Goal: Entertainment & Leisure: Consume media (video, audio)

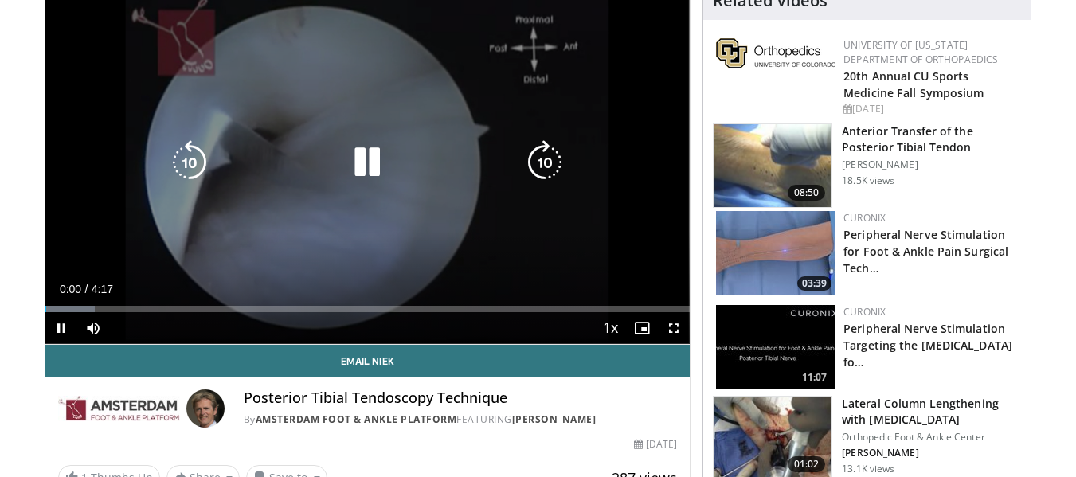
scroll to position [182, 0]
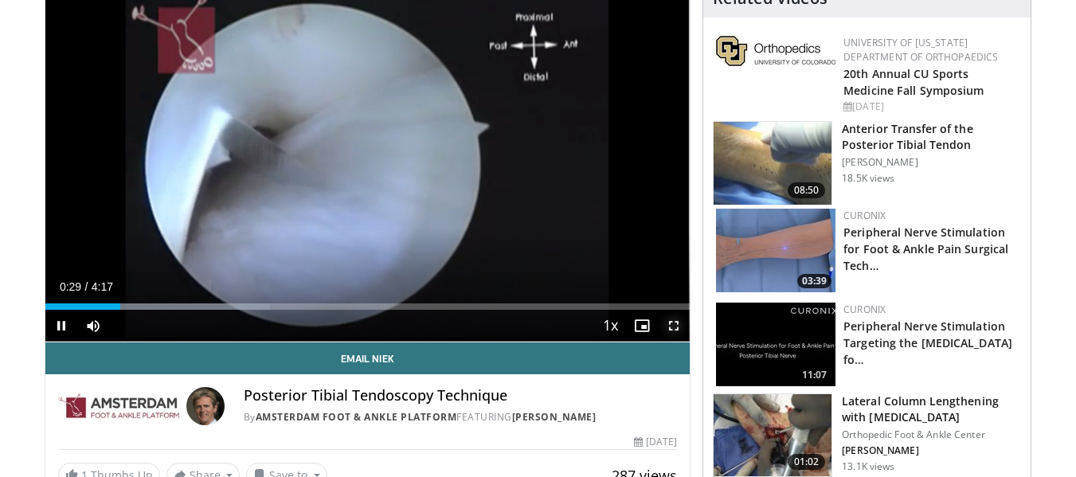
click at [676, 329] on span "Video Player" at bounding box center [674, 326] width 32 height 32
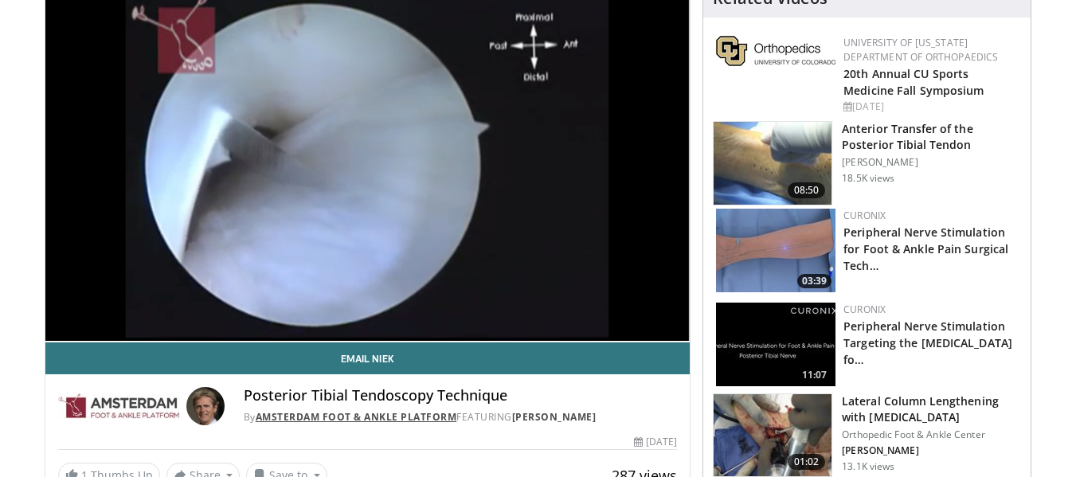
click at [339, 416] on link "Amsterdam Foot & Ankle Platform" at bounding box center [356, 417] width 201 height 14
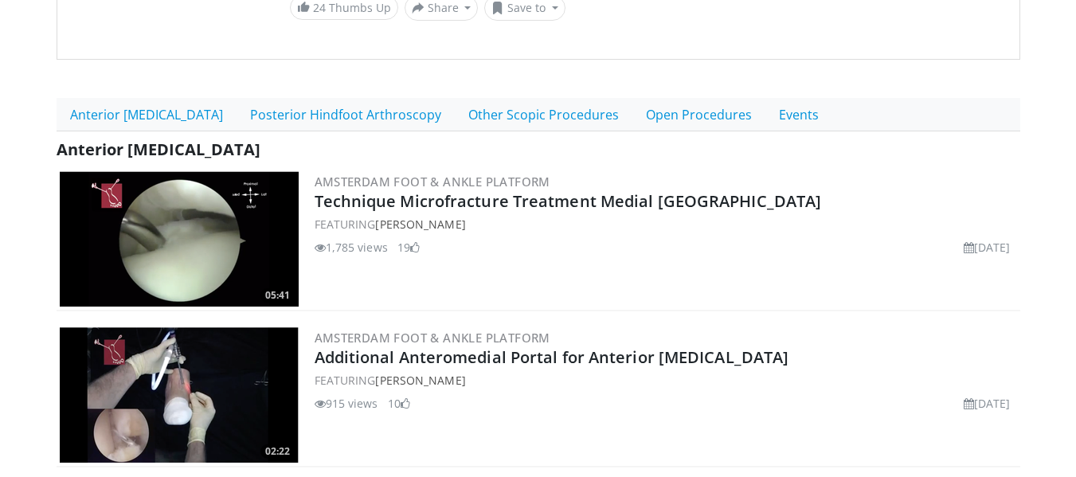
scroll to position [399, 0]
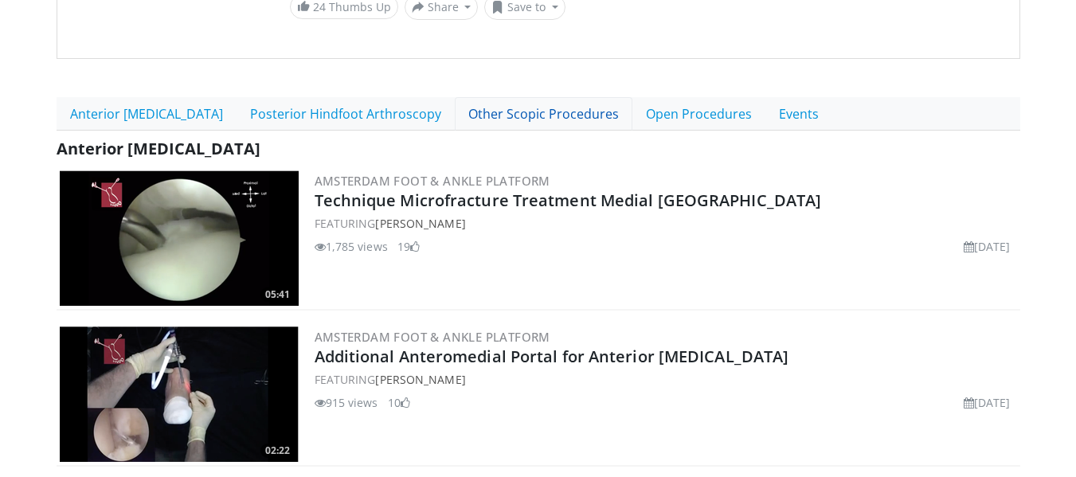
click at [547, 103] on link "Other Scopic Procedures" at bounding box center [544, 113] width 178 height 33
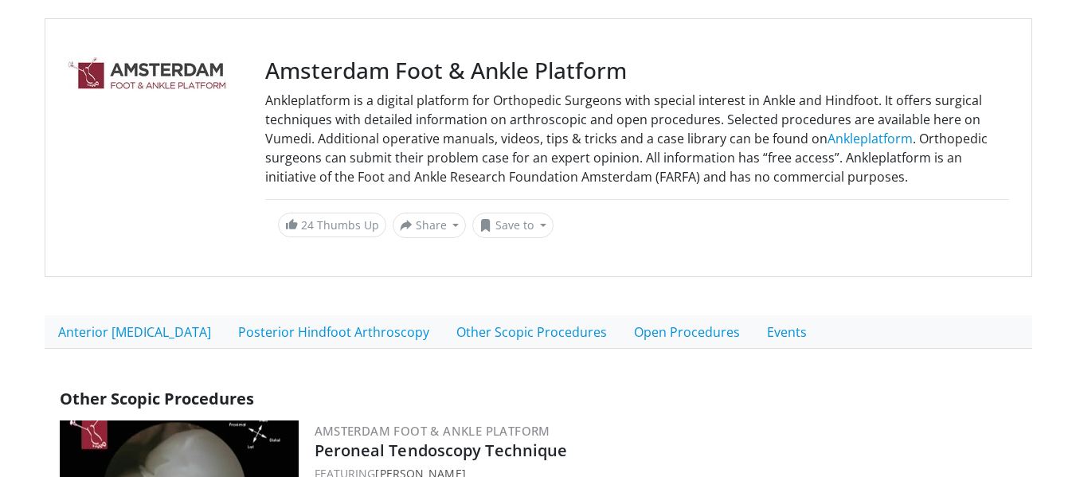
scroll to position [162, 0]
click at [847, 141] on link "Ankleplatform" at bounding box center [869, 138] width 85 height 18
